Goal: Task Accomplishment & Management: Use online tool/utility

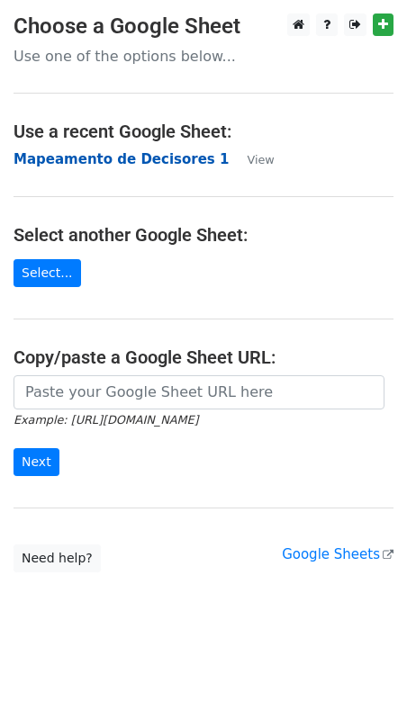
click at [97, 157] on strong "Mapeamento de Decisores 1" at bounding box center [120, 159] width 215 height 16
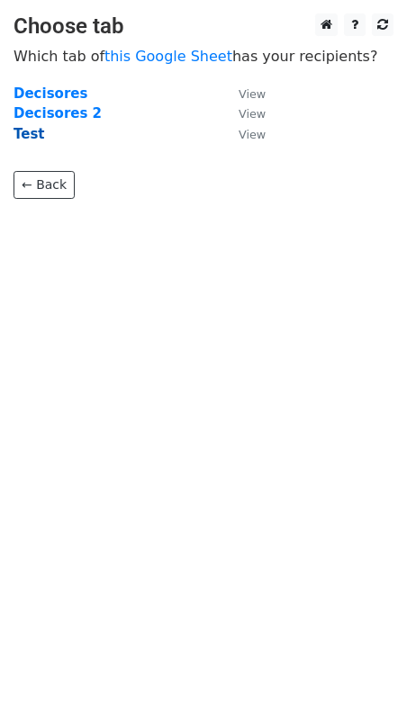
click at [36, 136] on strong "Test" at bounding box center [28, 134] width 31 height 16
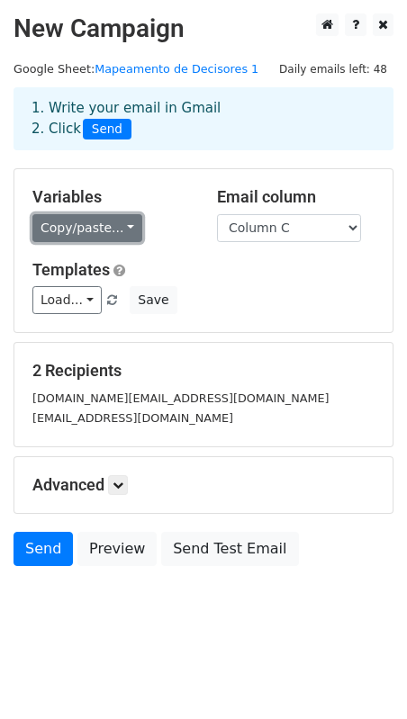
click at [72, 223] on link "Copy/paste..." at bounding box center [87, 228] width 110 height 28
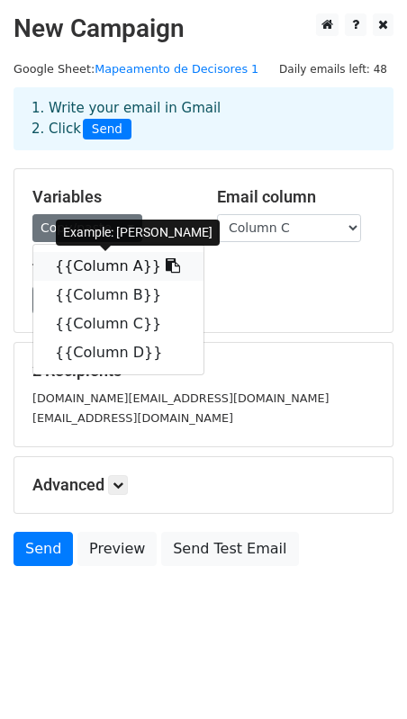
click at [67, 272] on link "{{Column A}}" at bounding box center [118, 266] width 170 height 29
